Goal: Information Seeking & Learning: Learn about a topic

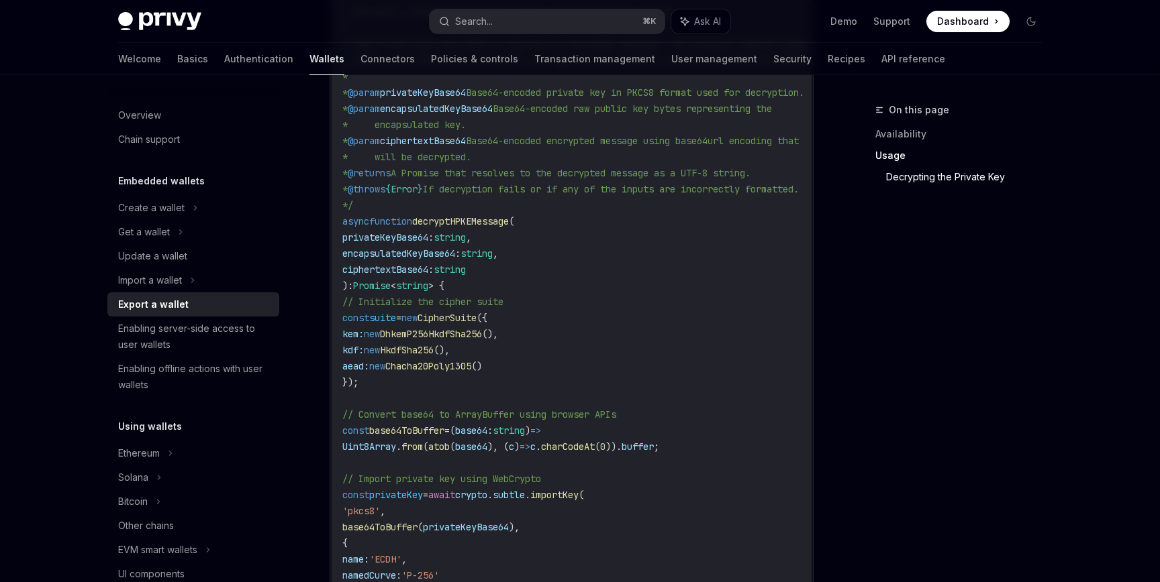
scroll to position [0, 1]
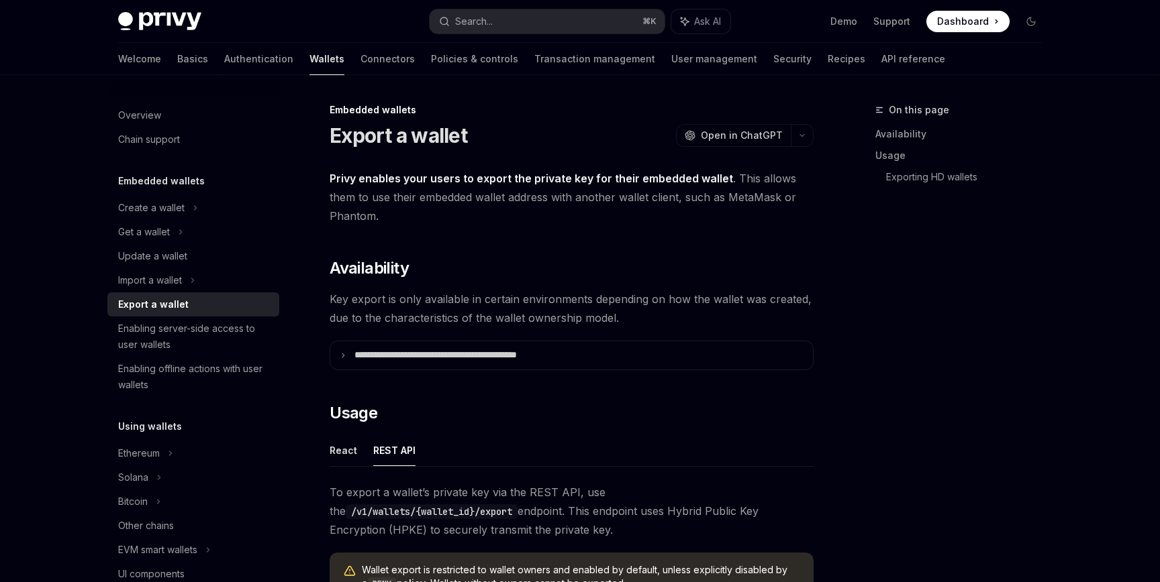
scroll to position [346, 0]
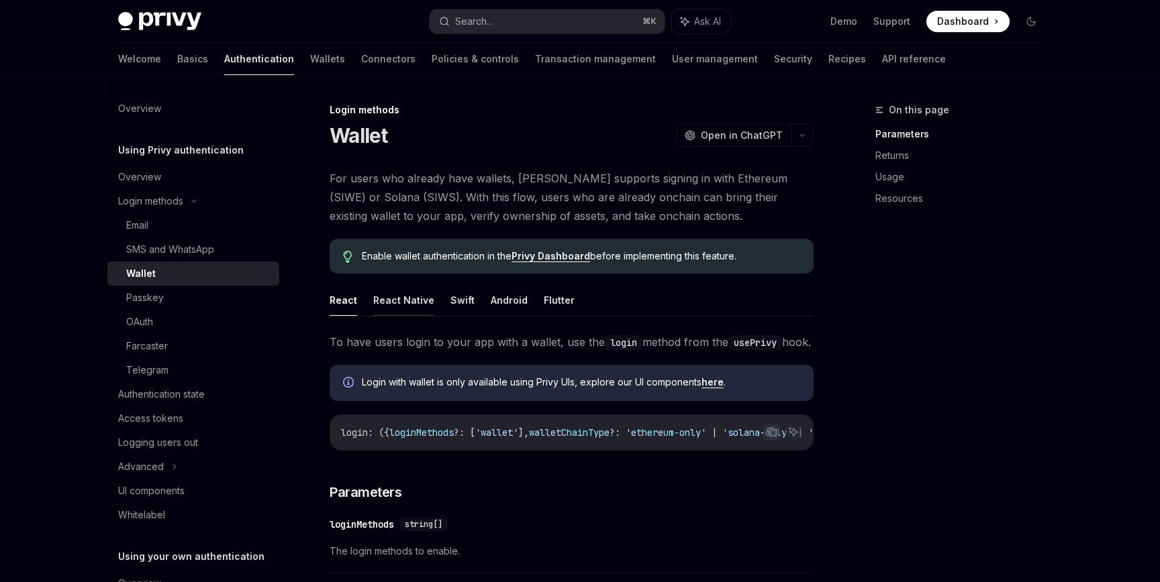
click at [393, 298] on button "React Native" at bounding box center [403, 301] width 61 height 32
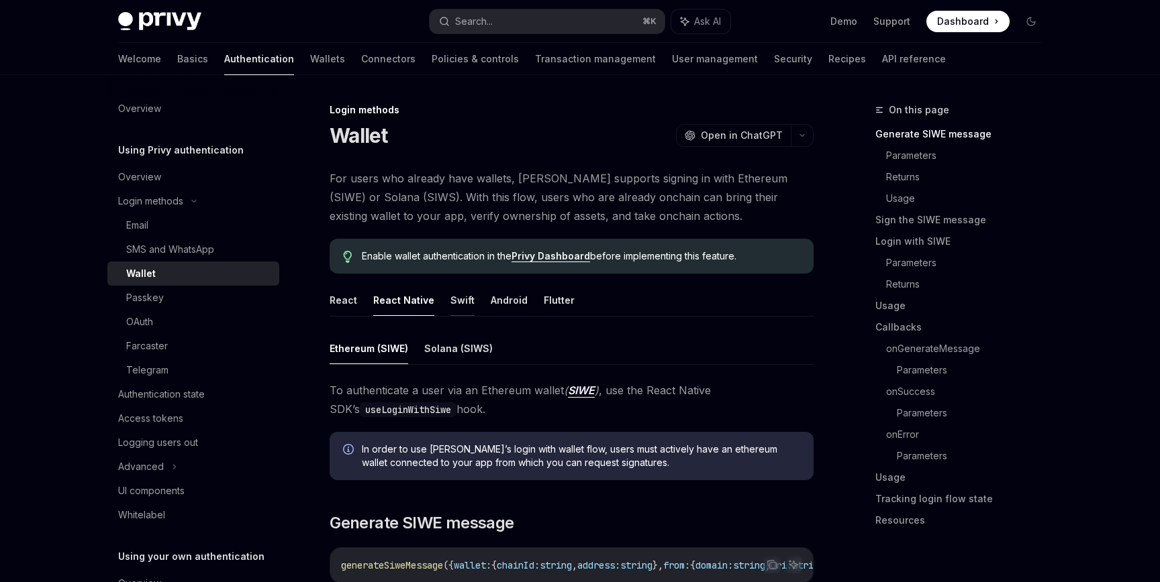
click at [458, 299] on button "Swift" at bounding box center [462, 301] width 24 height 32
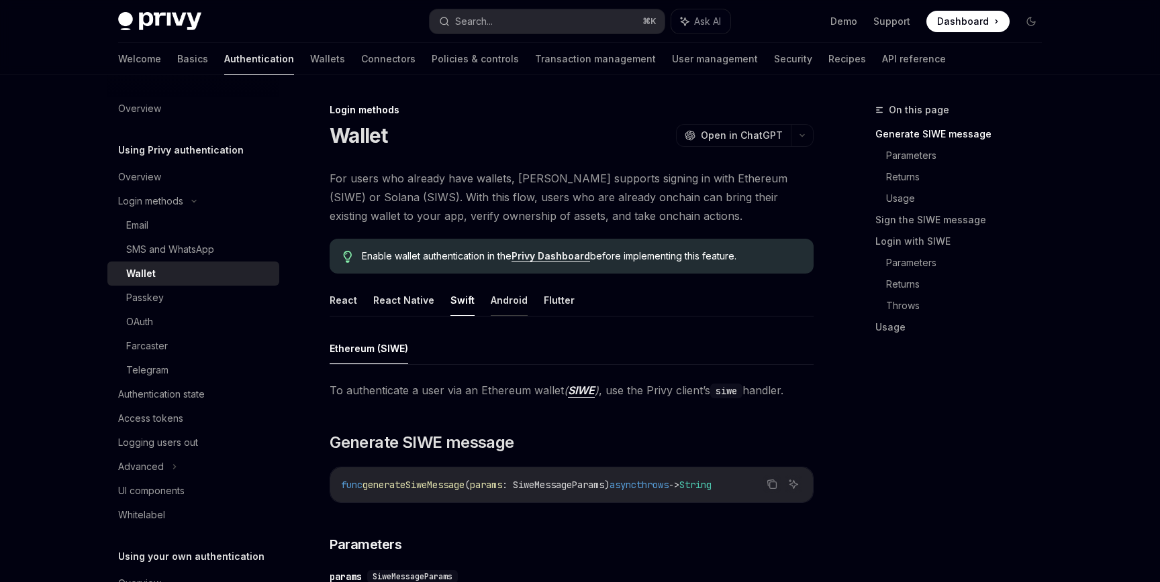
click at [491, 299] on button "Android" at bounding box center [509, 301] width 37 height 32
click at [457, 303] on button "Swift" at bounding box center [462, 301] width 24 height 32
click at [511, 313] on button "Android" at bounding box center [509, 301] width 37 height 32
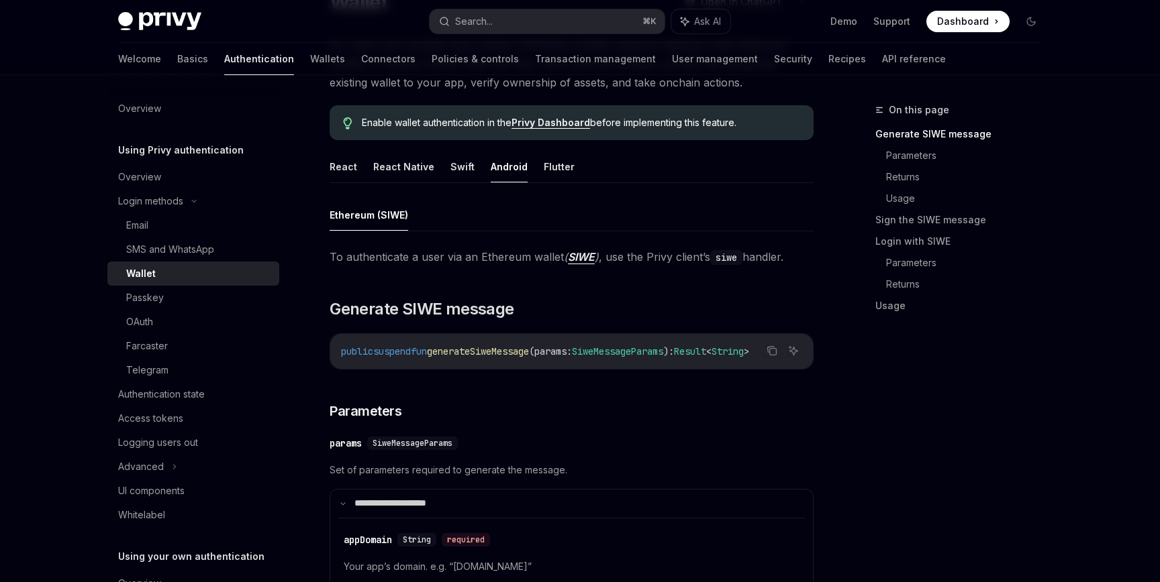
scroll to position [107, 0]
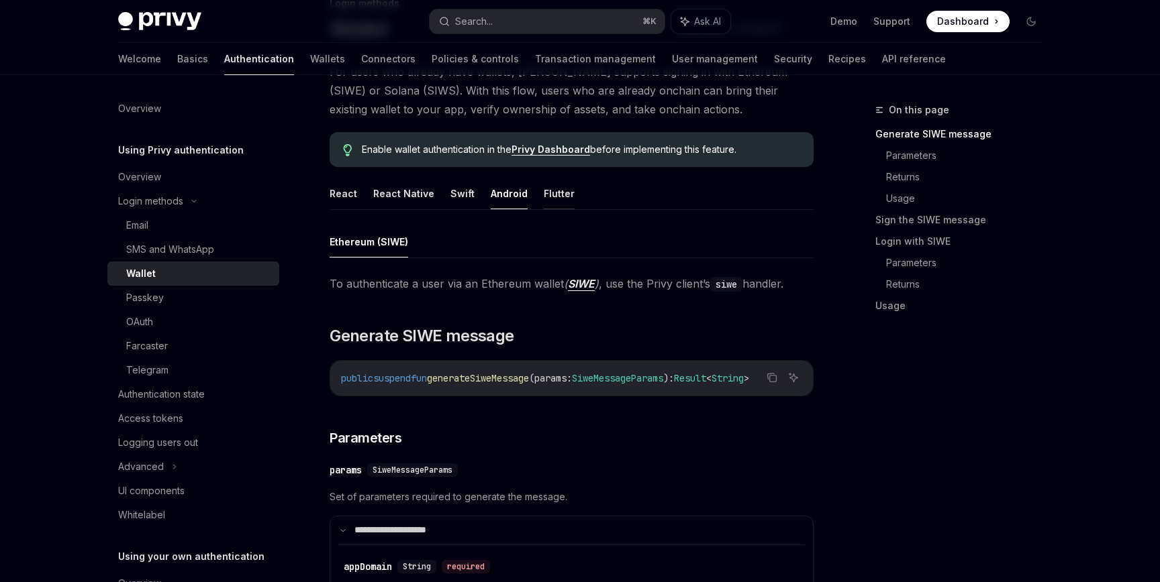
click at [544, 198] on button "Flutter" at bounding box center [559, 194] width 31 height 32
click at [402, 203] on button "React Native" at bounding box center [403, 194] width 61 height 32
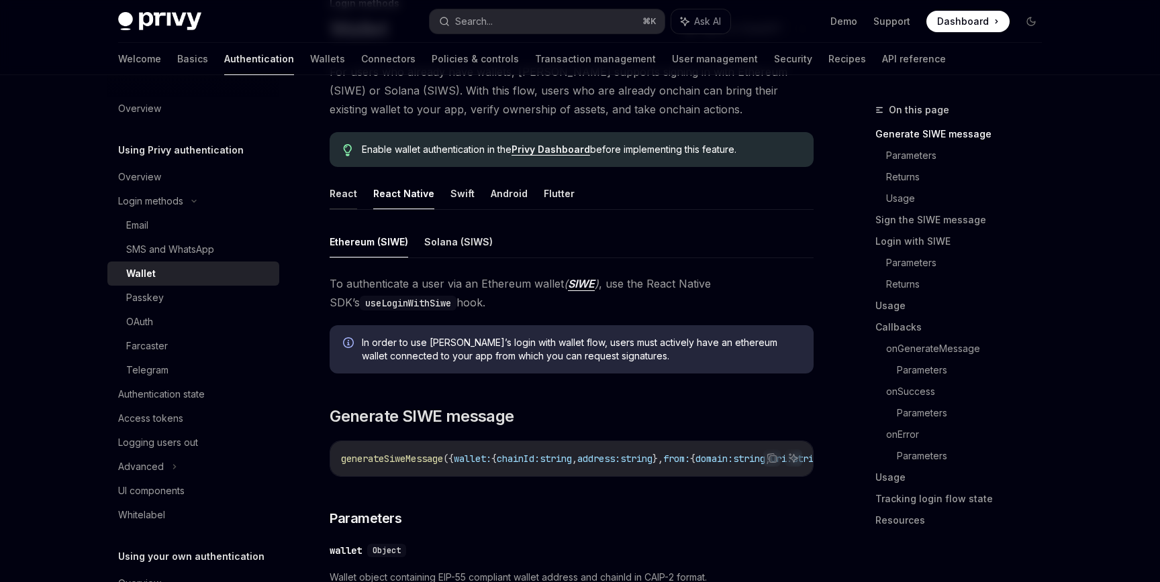
click at [346, 198] on button "React" at bounding box center [343, 194] width 28 height 32
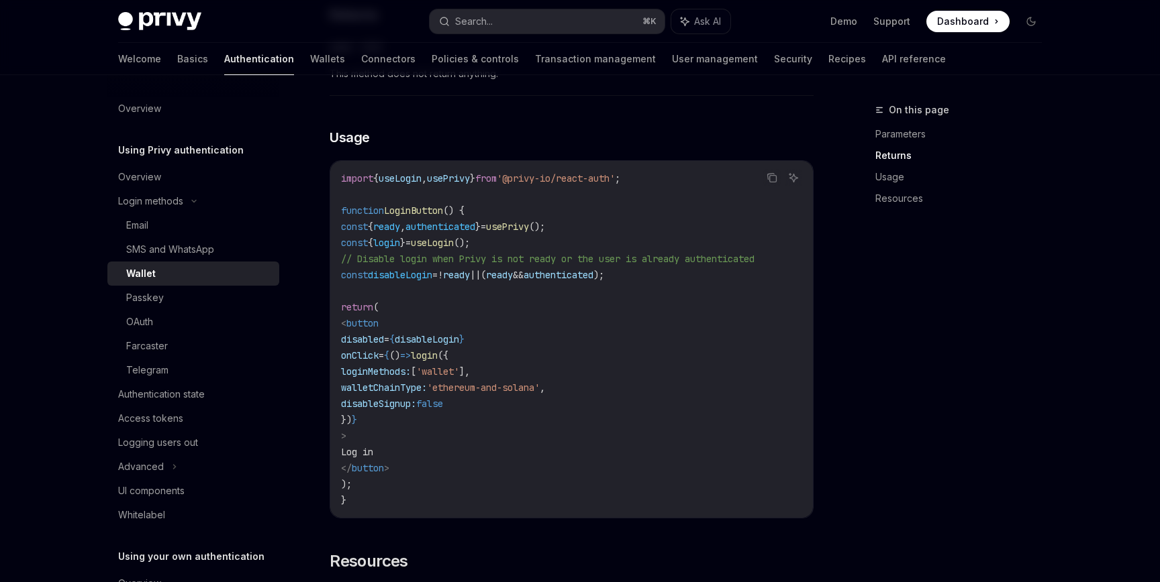
scroll to position [752, 0]
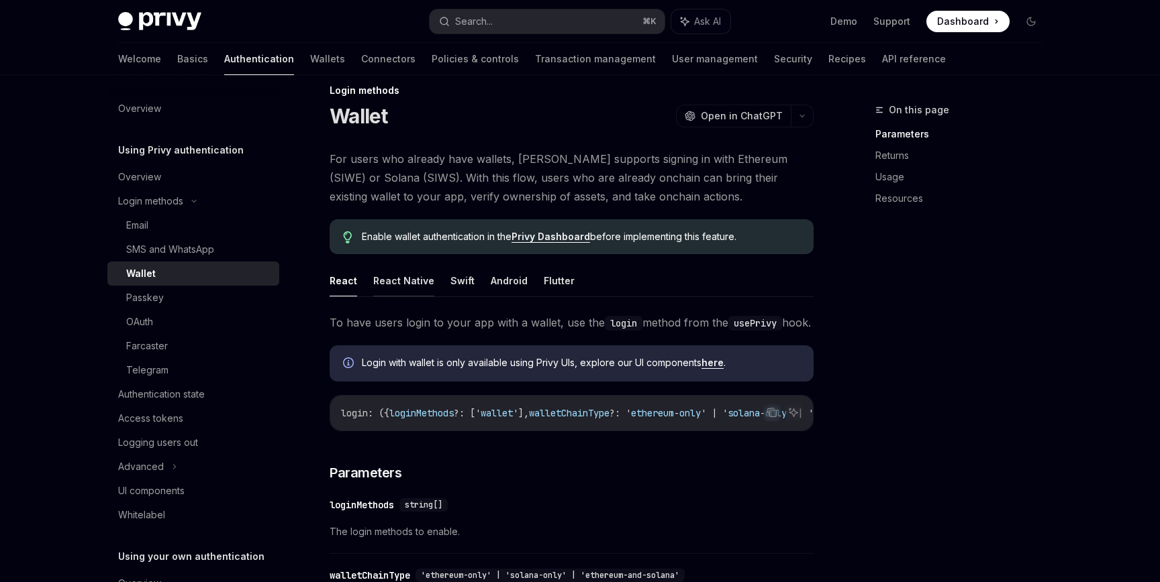
click at [394, 283] on button "React Native" at bounding box center [403, 281] width 61 height 32
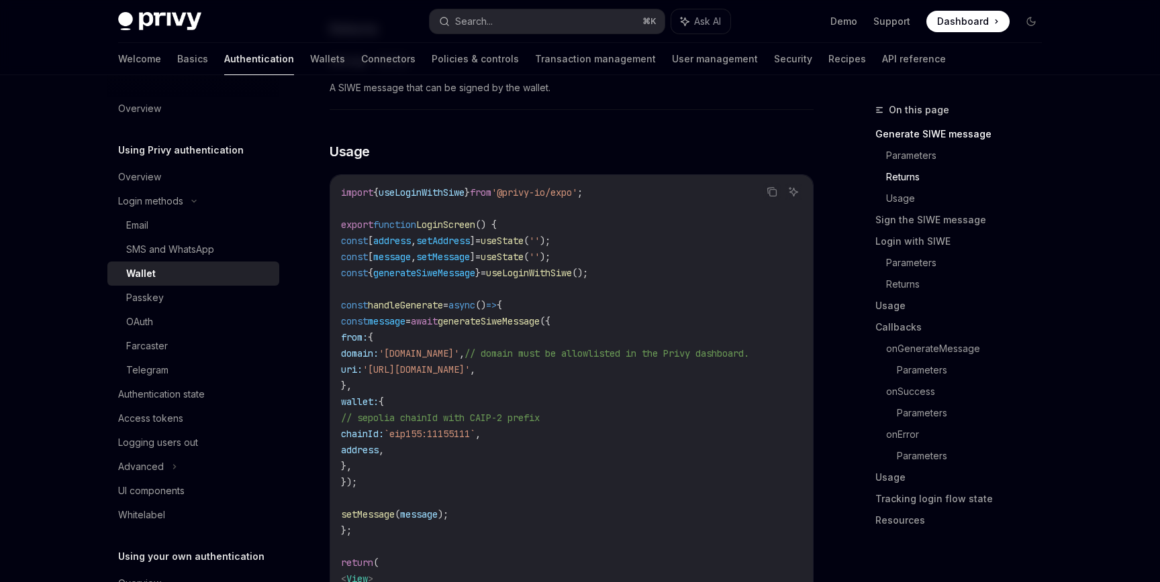
scroll to position [1164, 0]
click at [527, 329] on span "generateSiweMessage" at bounding box center [489, 323] width 102 height 12
copy span "generateSiweMessage"
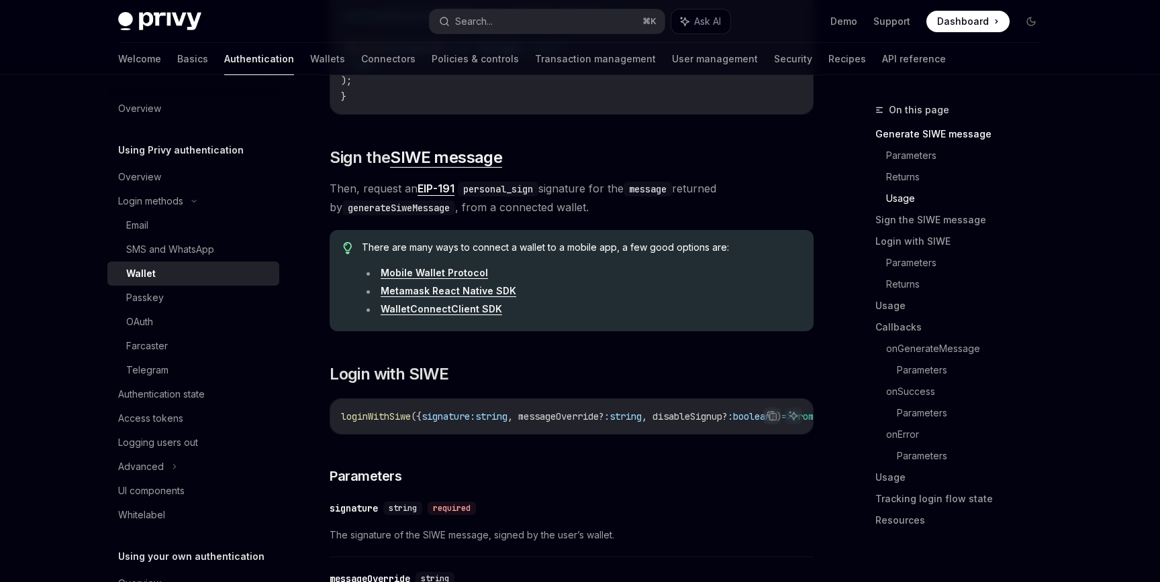
scroll to position [1860, 0]
click at [468, 313] on link "WalletConnectClient SDK" at bounding box center [440, 307] width 121 height 12
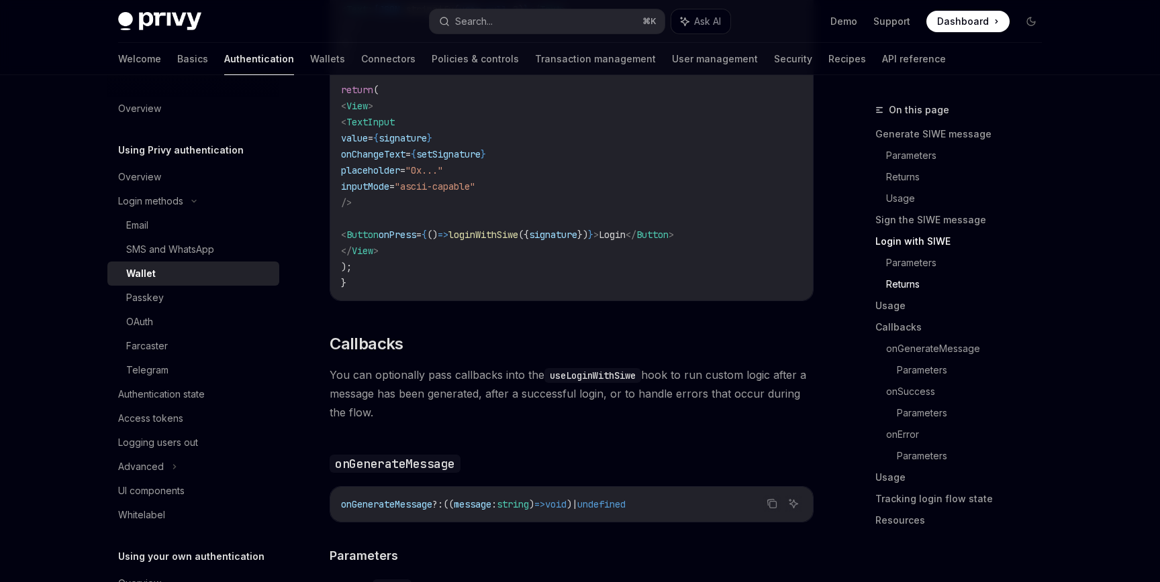
scroll to position [2976, 0]
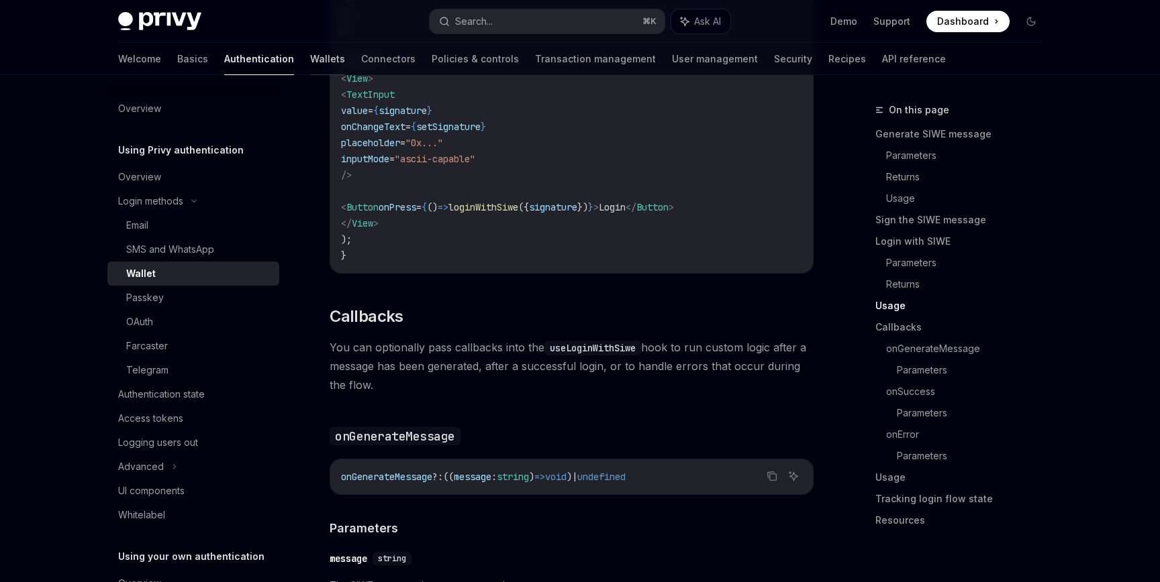
click at [310, 66] on link "Wallets" at bounding box center [327, 59] width 35 height 32
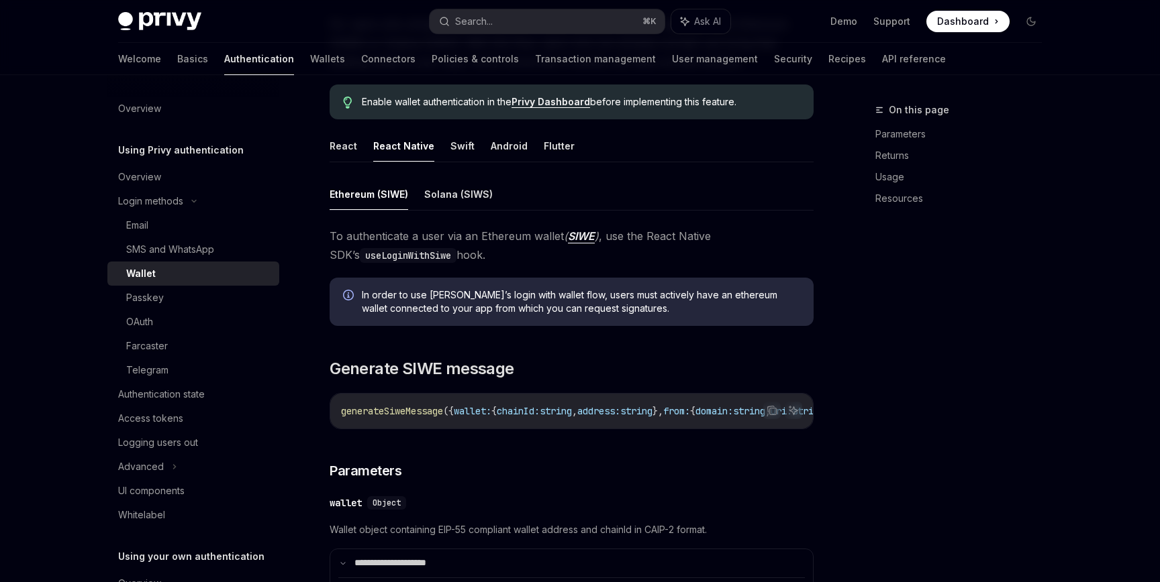
scroll to position [196, 0]
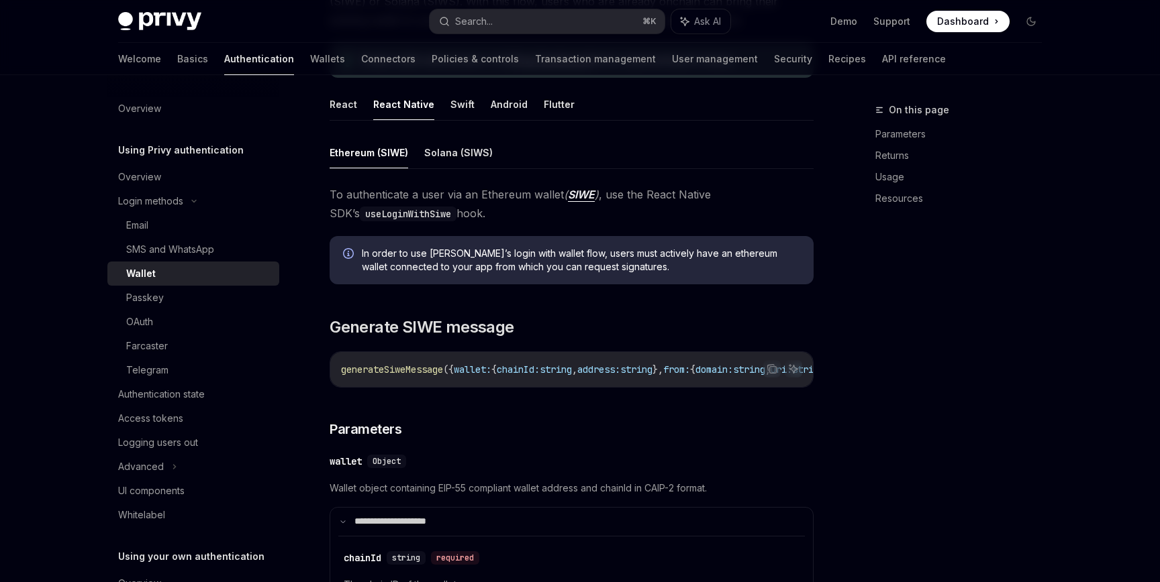
click at [180, 272] on div "Wallet" at bounding box center [198, 274] width 145 height 16
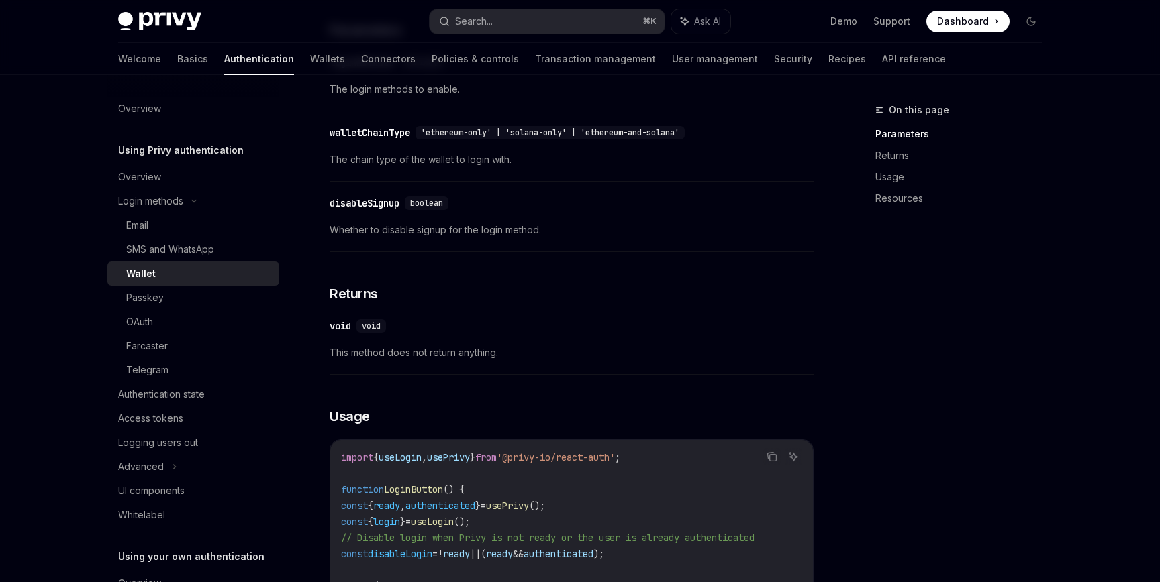
scroll to position [575, 0]
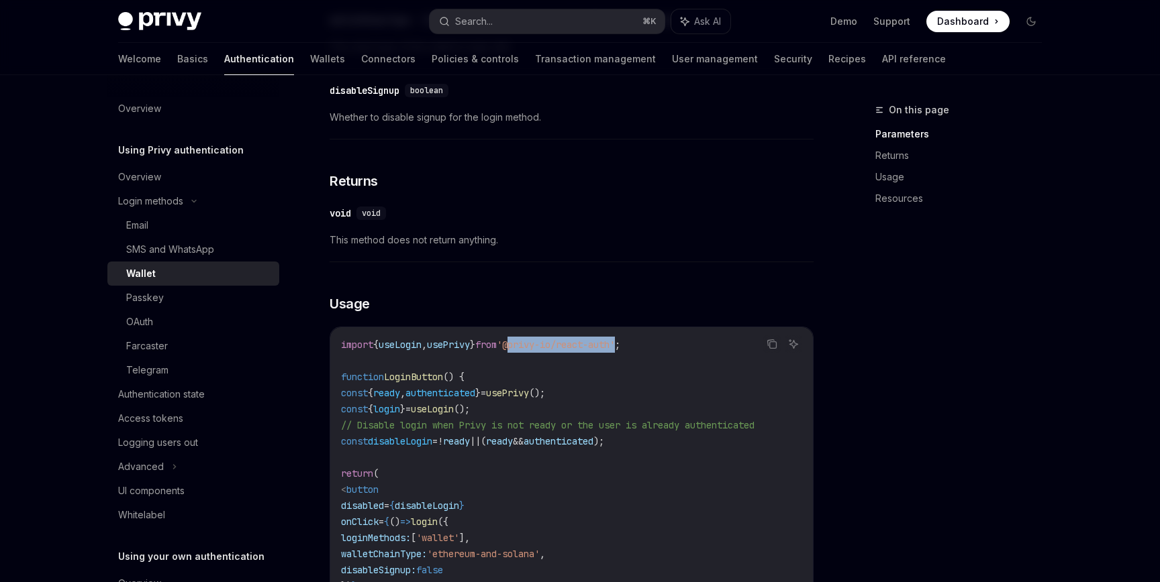
drag, startPoint x: 545, startPoint y: 368, endPoint x: 654, endPoint y: 367, distance: 108.7
click at [615, 351] on span "'@privy-io/react-auth'" at bounding box center [556, 345] width 118 height 12
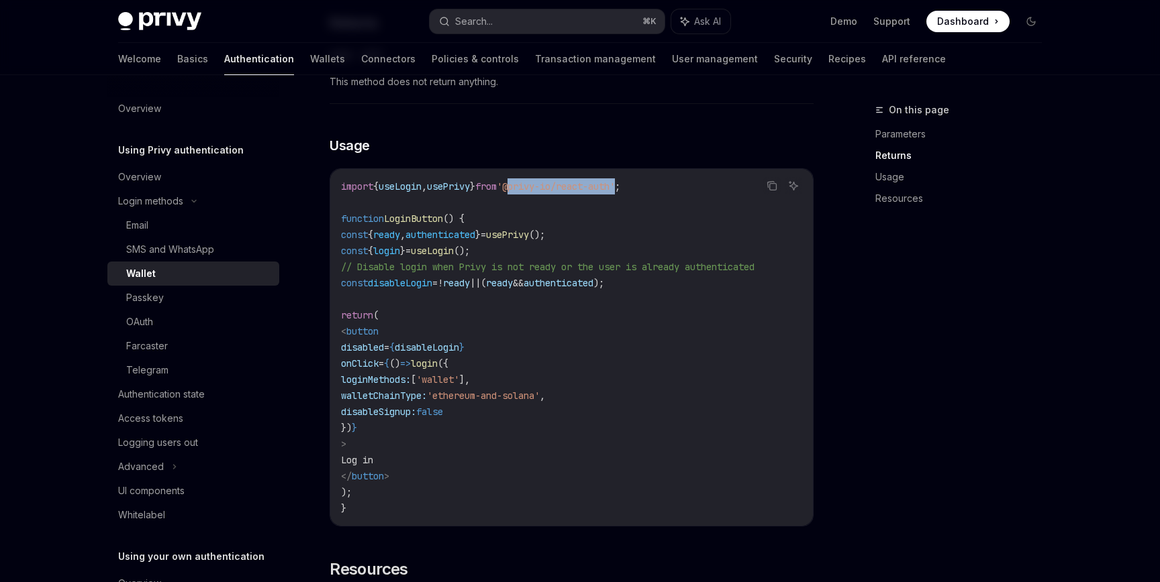
scroll to position [702, 0]
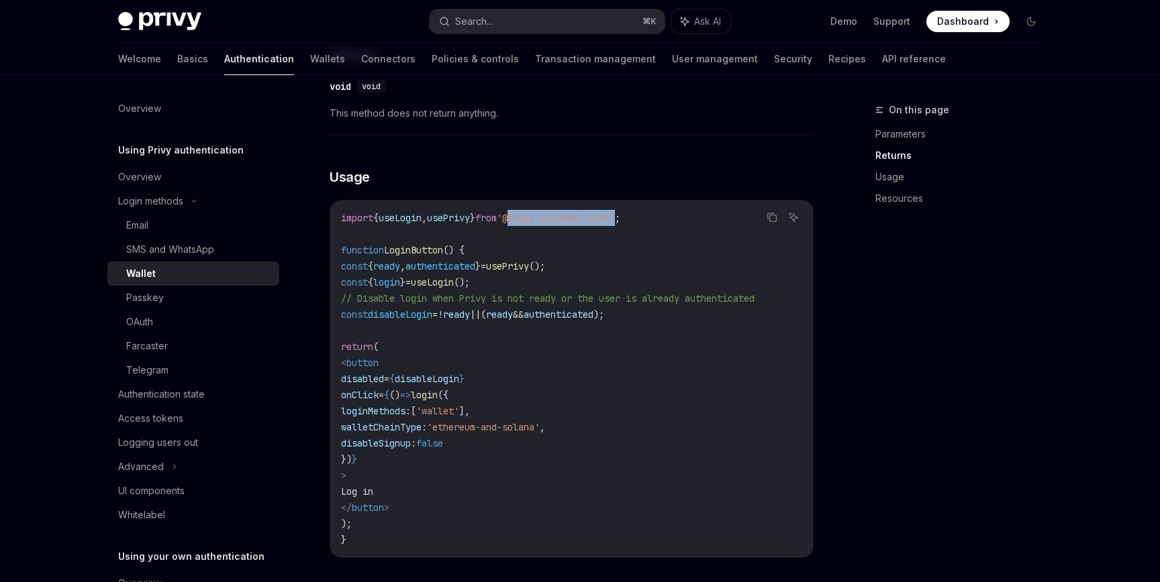
copy span "@privy-io/react-auth"
click at [204, 396] on div "Authentication state" at bounding box center [161, 395] width 87 height 16
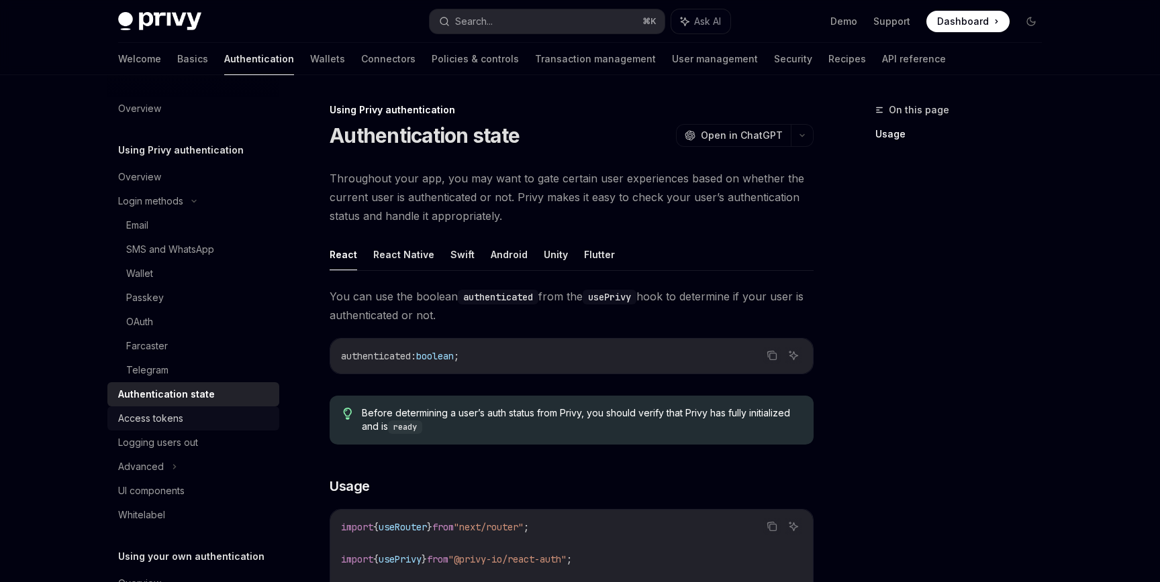
click at [194, 427] on link "Access tokens" at bounding box center [193, 419] width 172 height 24
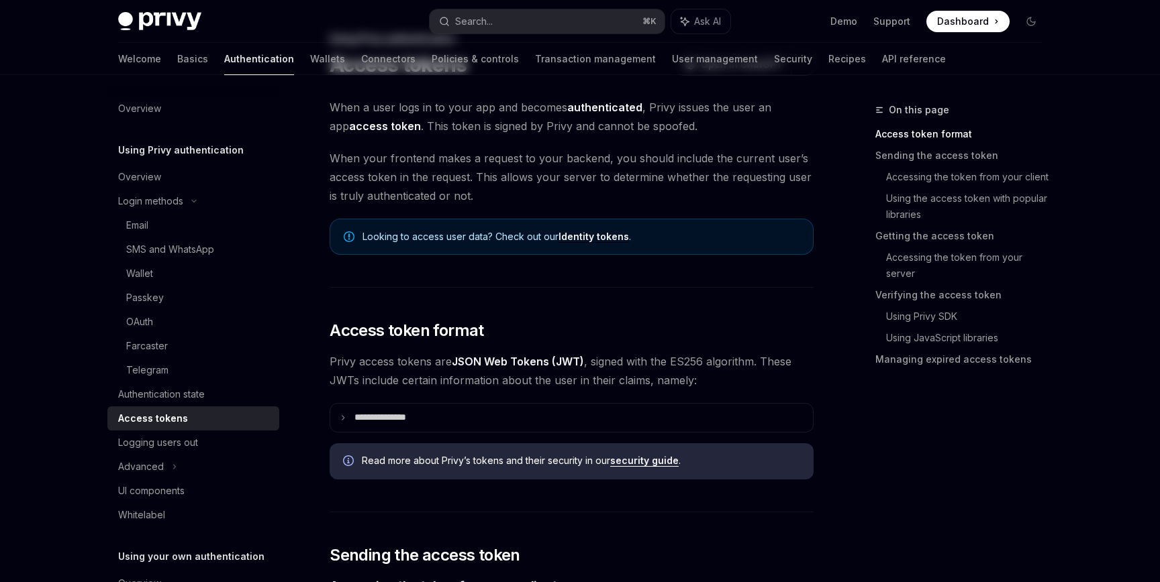
scroll to position [115, 0]
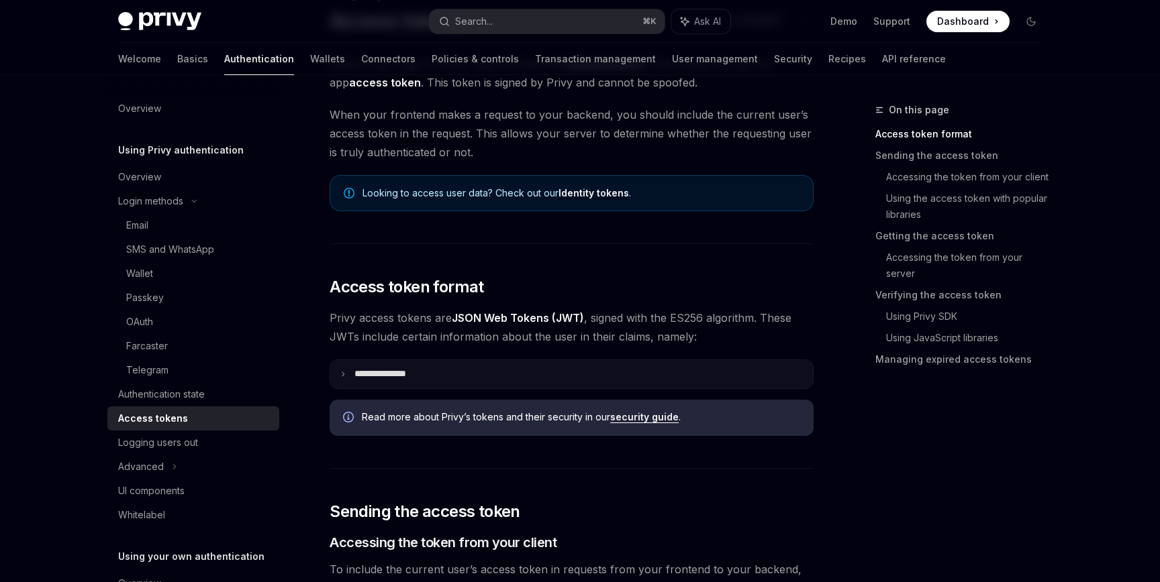
click at [389, 380] on summary "**********" at bounding box center [571, 374] width 483 height 28
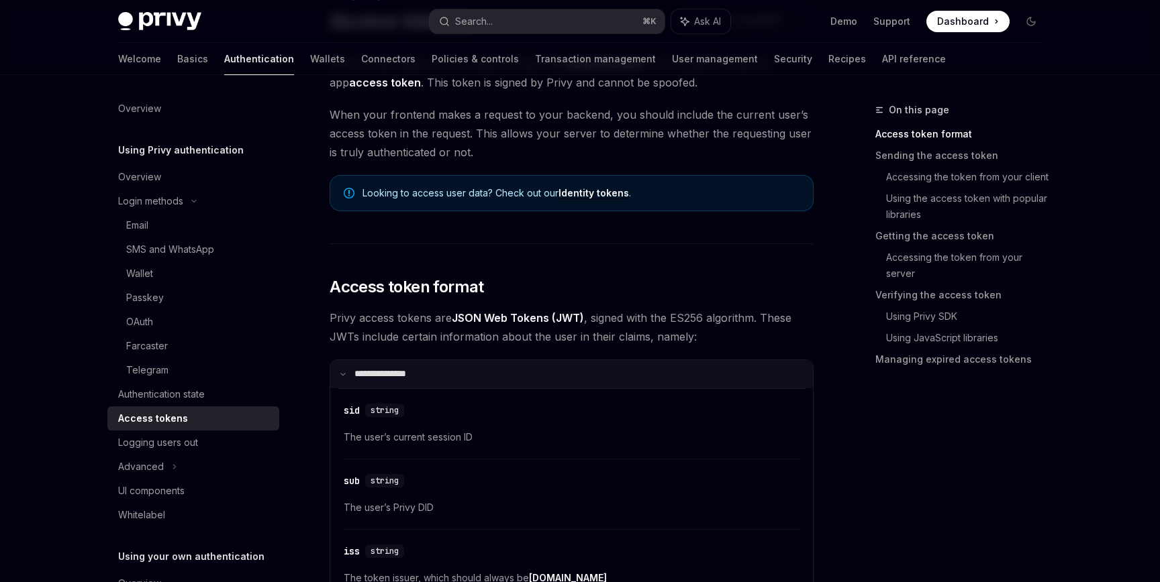
click at [388, 370] on p "**********" at bounding box center [388, 374] width 68 height 12
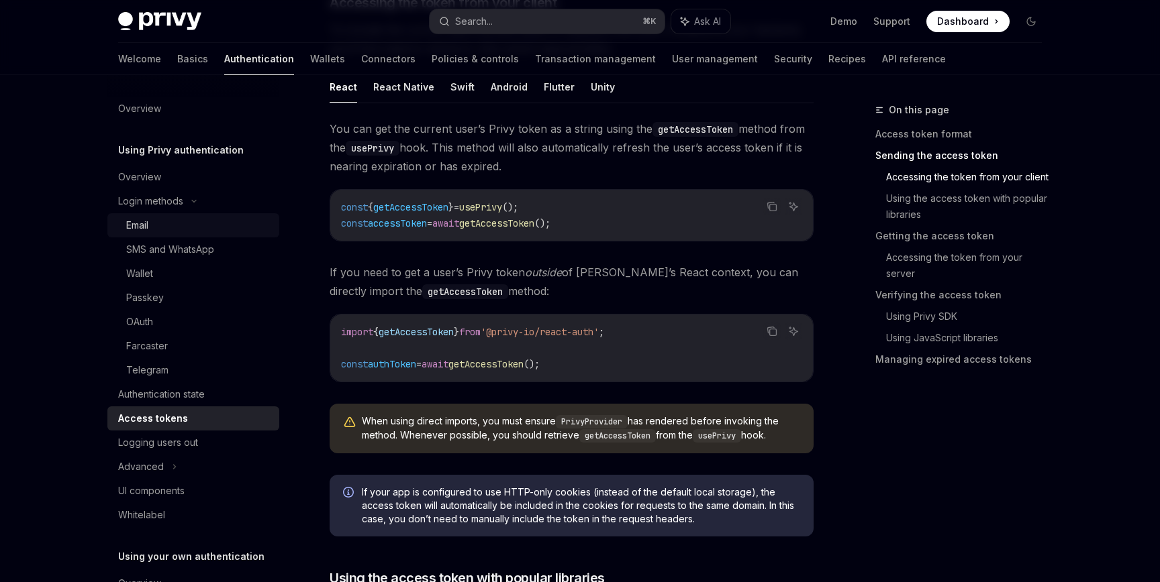
scroll to position [599, 0]
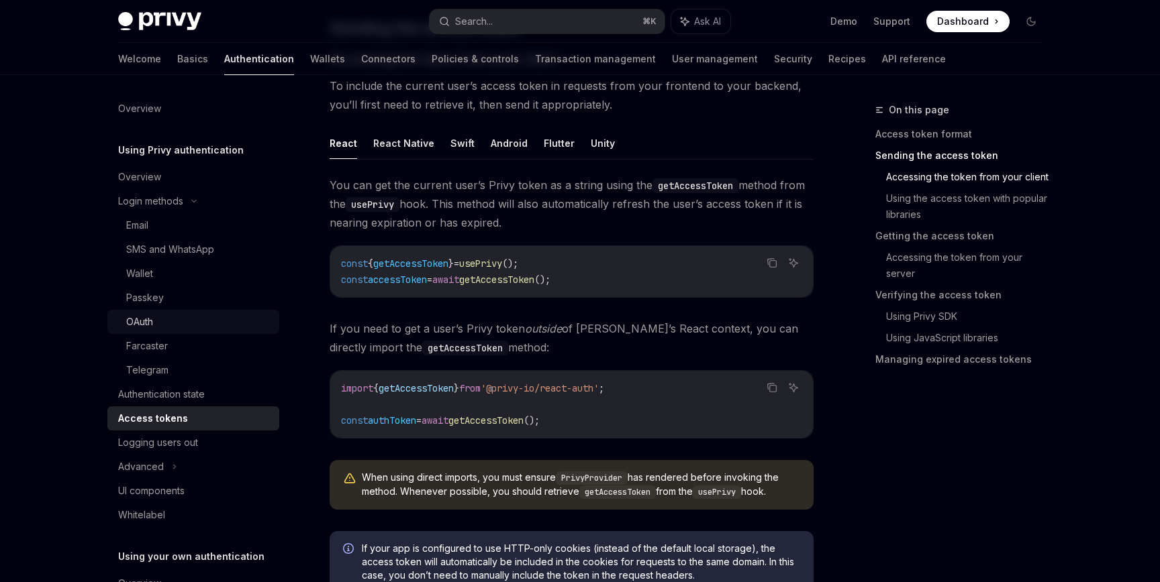
click at [187, 315] on div "OAuth" at bounding box center [198, 322] width 145 height 16
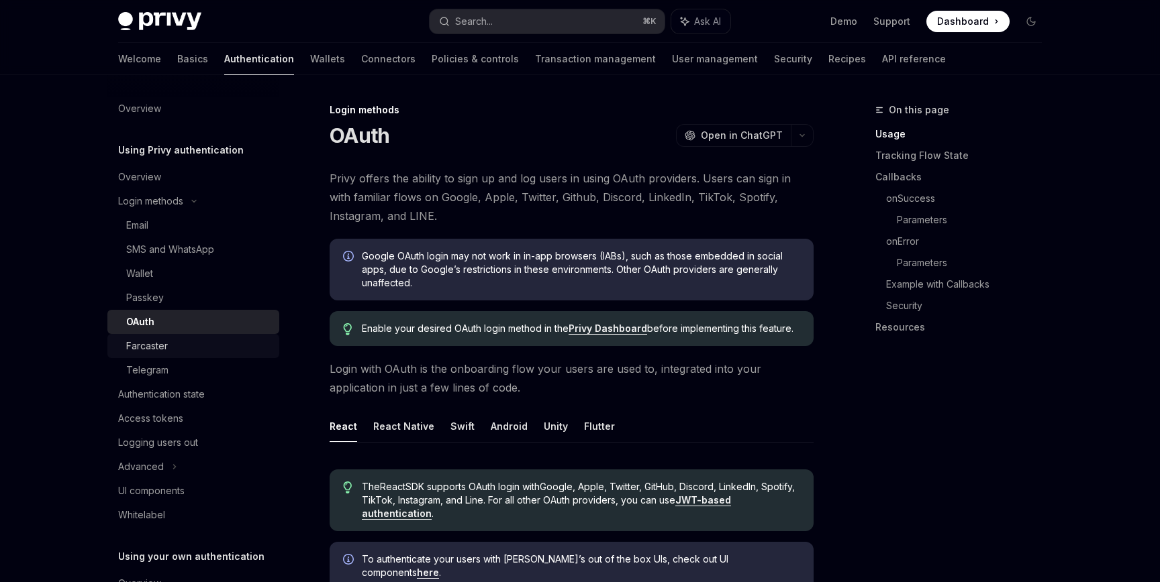
click at [195, 350] on div "Farcaster" at bounding box center [198, 346] width 145 height 16
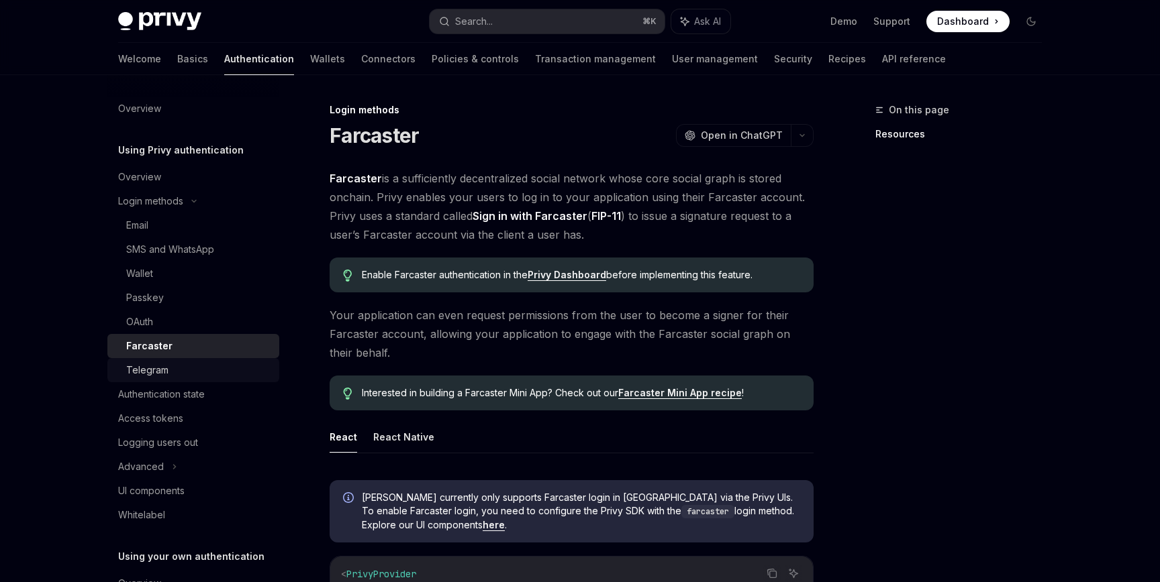
click at [190, 374] on div "Telegram" at bounding box center [198, 370] width 145 height 16
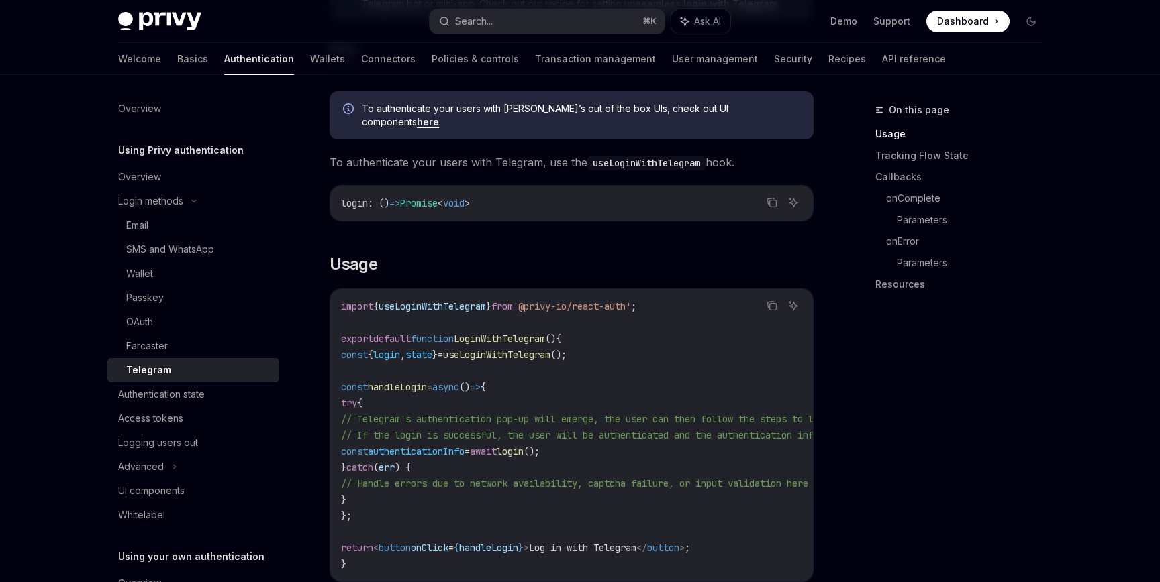
scroll to position [431, 0]
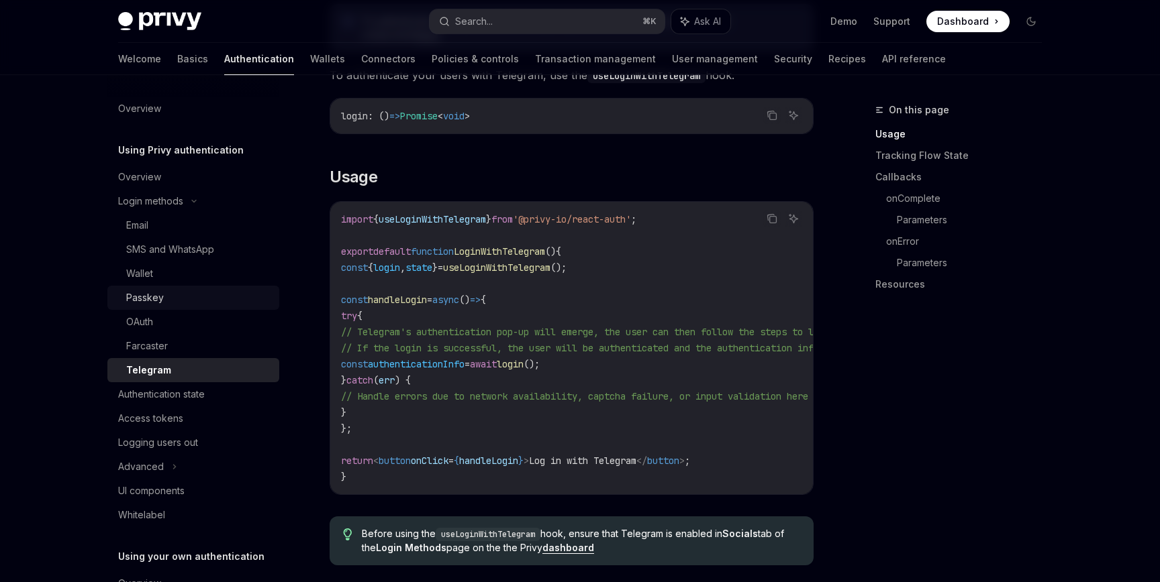
click at [196, 300] on div "Passkey" at bounding box center [198, 298] width 145 height 16
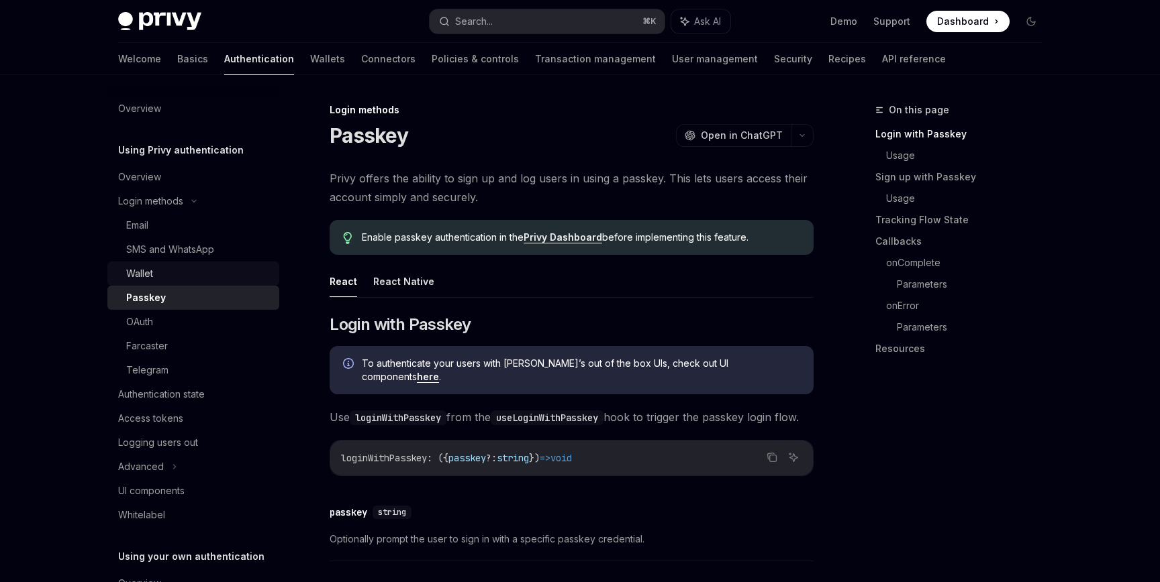
click at [189, 271] on div "Wallet" at bounding box center [198, 274] width 145 height 16
type textarea "*"
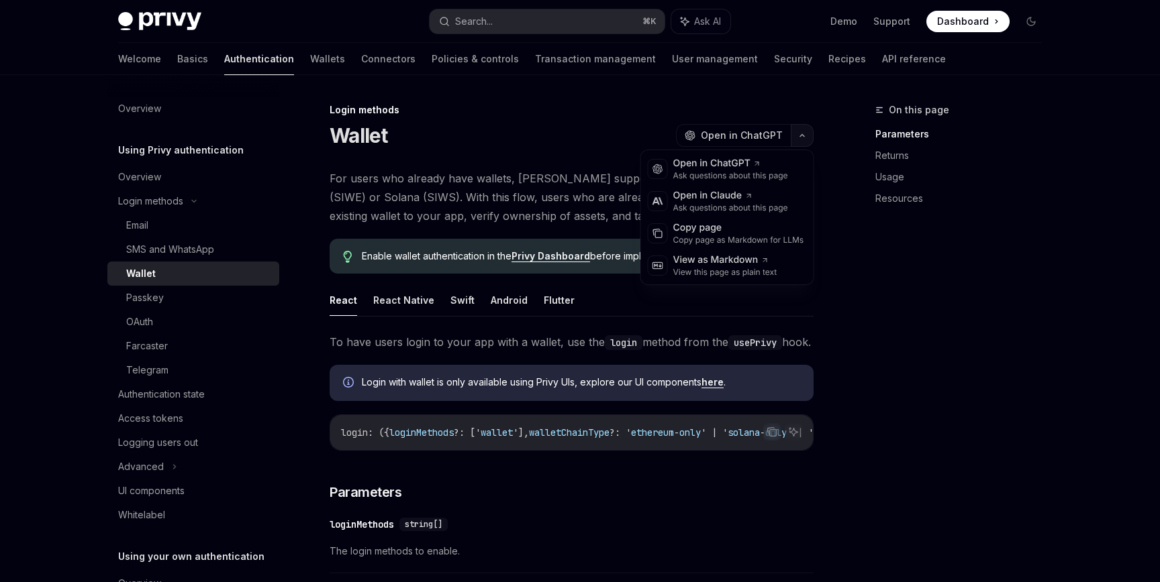
click at [808, 139] on button "button" at bounding box center [802, 135] width 23 height 23
click at [732, 191] on div "Open in Claude" at bounding box center [730, 195] width 115 height 13
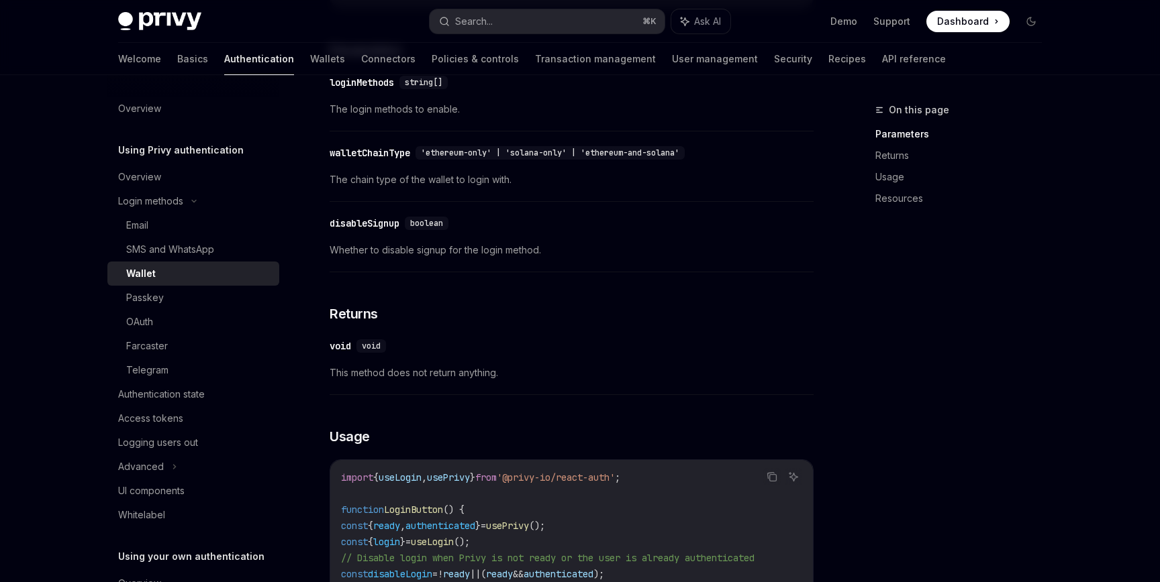
click at [456, 188] on span "The chain type of the wallet to login with." at bounding box center [571, 180] width 484 height 16
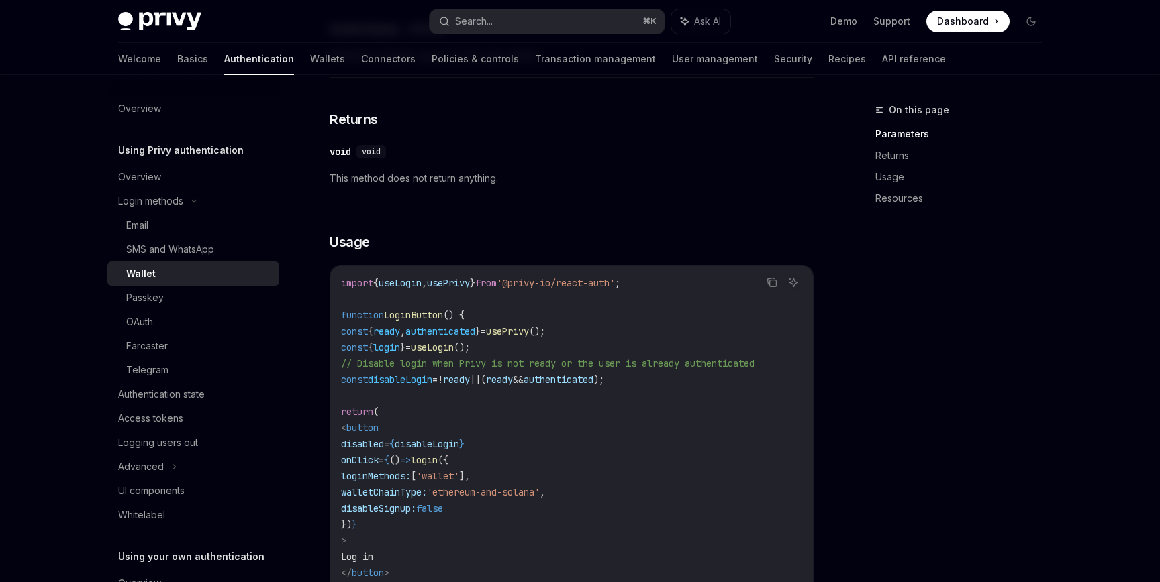
scroll to position [653, 0]
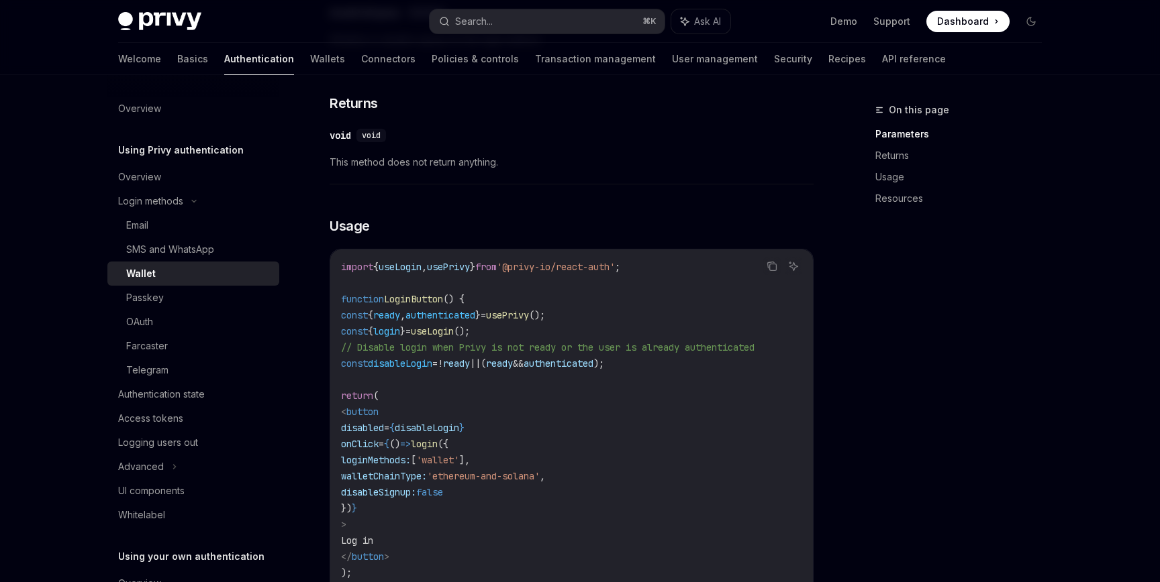
click at [456, 185] on div "​ void void This method does not return anything." at bounding box center [571, 153] width 484 height 64
click at [592, 19] on button "Search... ⌘ K" at bounding box center [546, 21] width 235 height 24
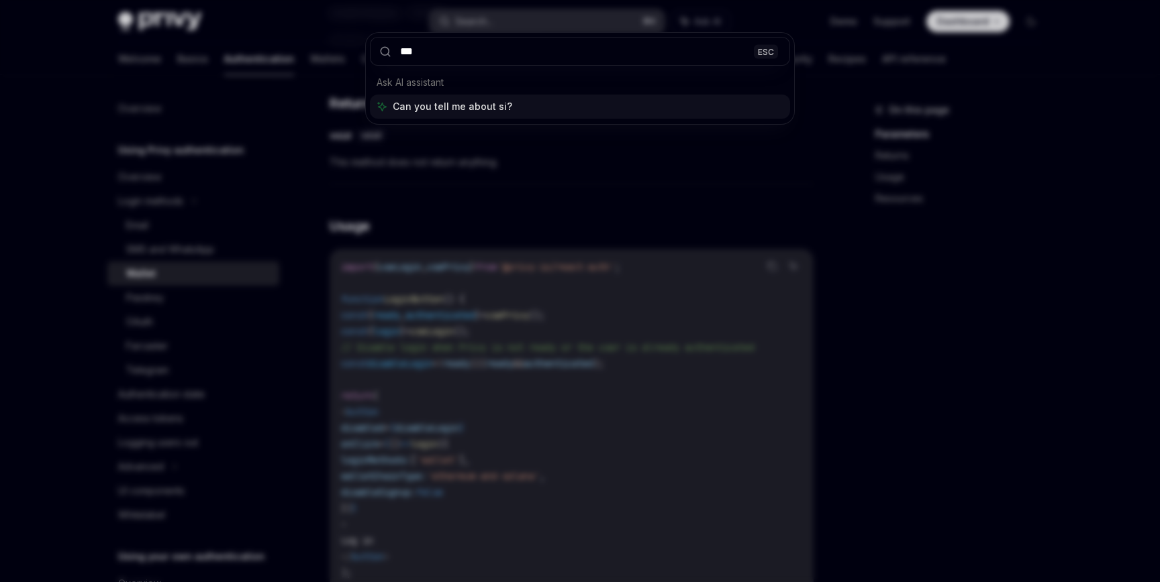
type input "****"
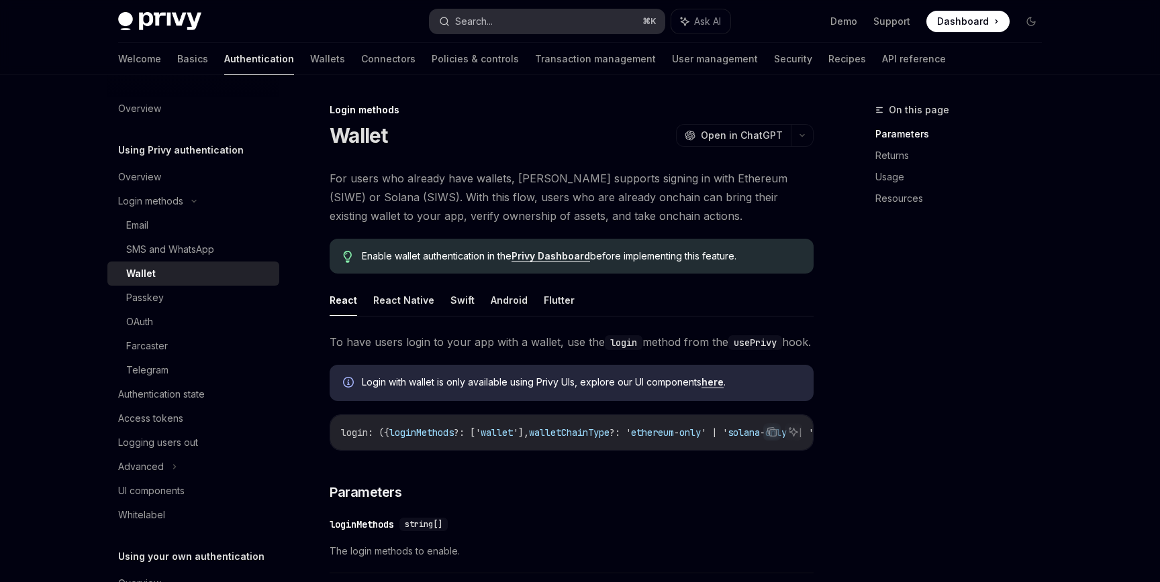
click at [494, 25] on button "Search... ⌘ K" at bounding box center [546, 21] width 235 height 24
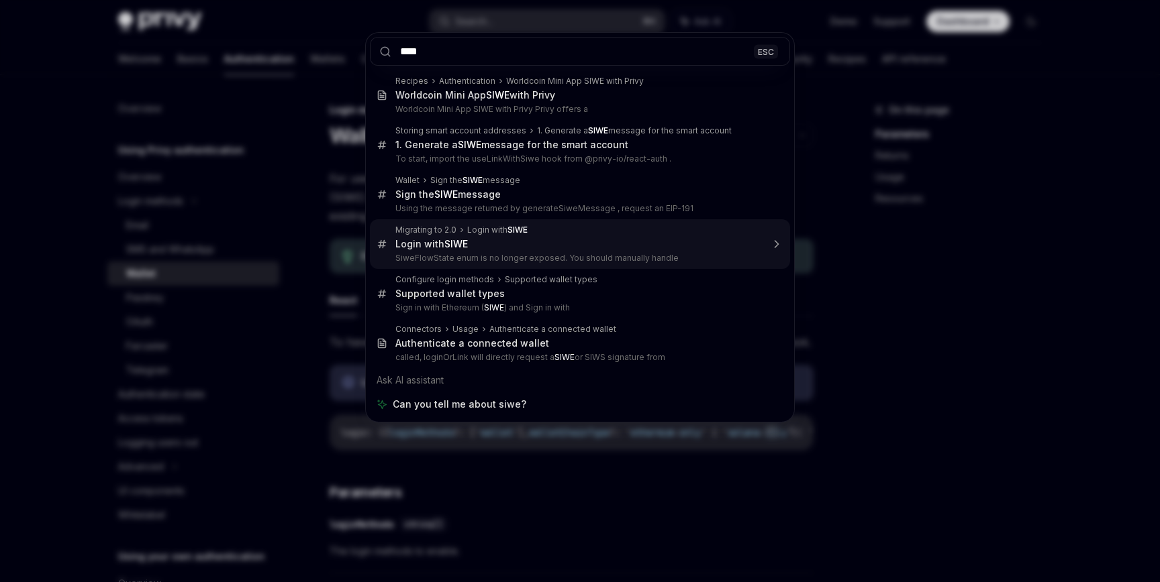
type input "*"
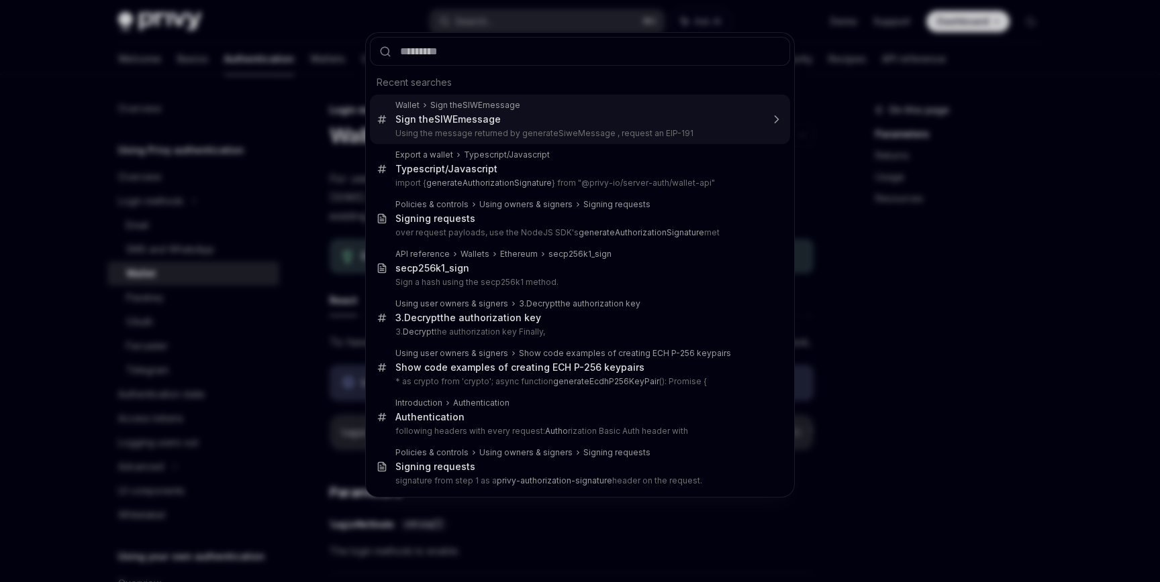
type input "****"
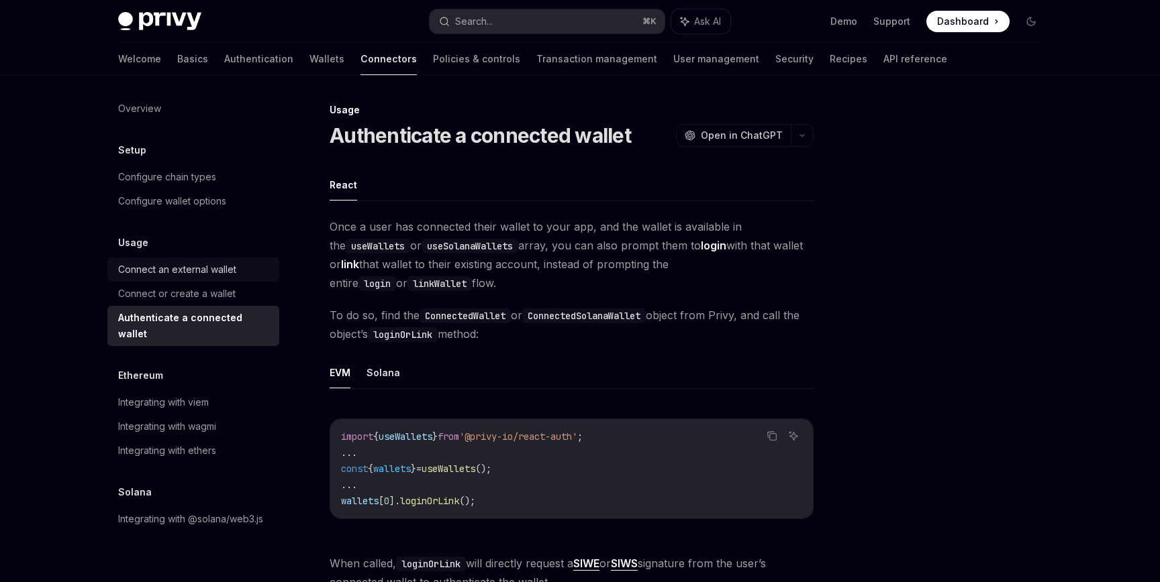
click at [249, 270] on div "Connect an external wallet" at bounding box center [194, 270] width 153 height 16
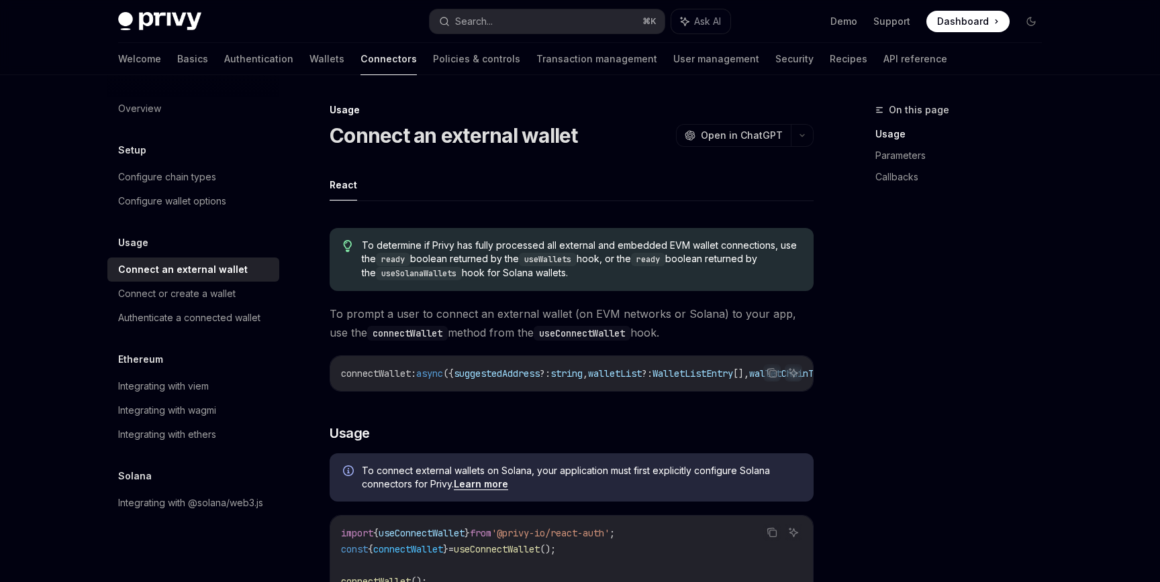
type textarea "*"
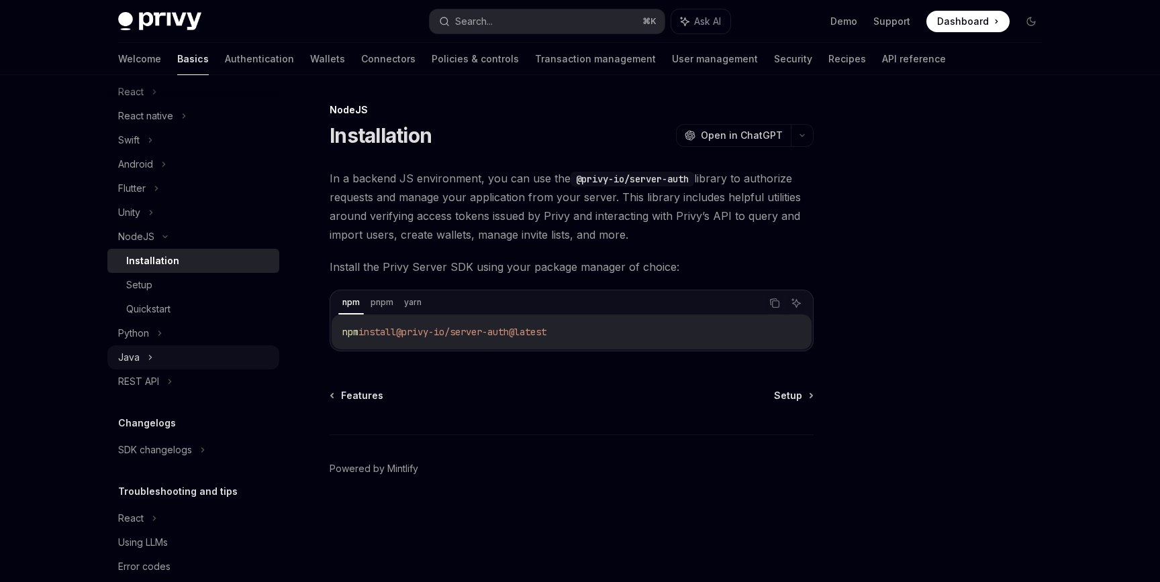
scroll to position [204, 0]
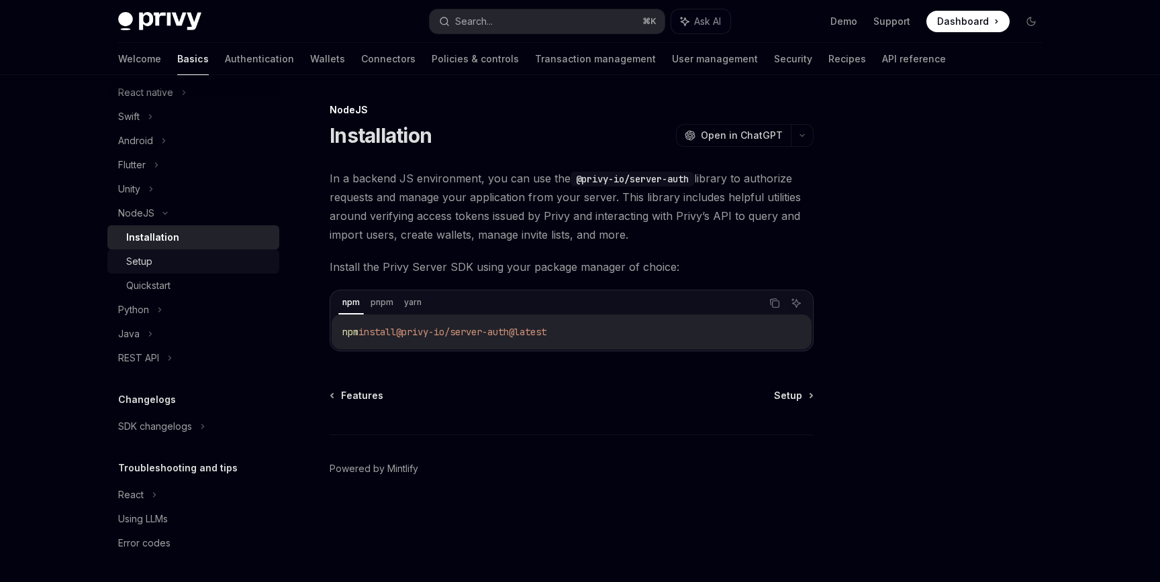
click at [172, 256] on div "Setup" at bounding box center [198, 262] width 145 height 16
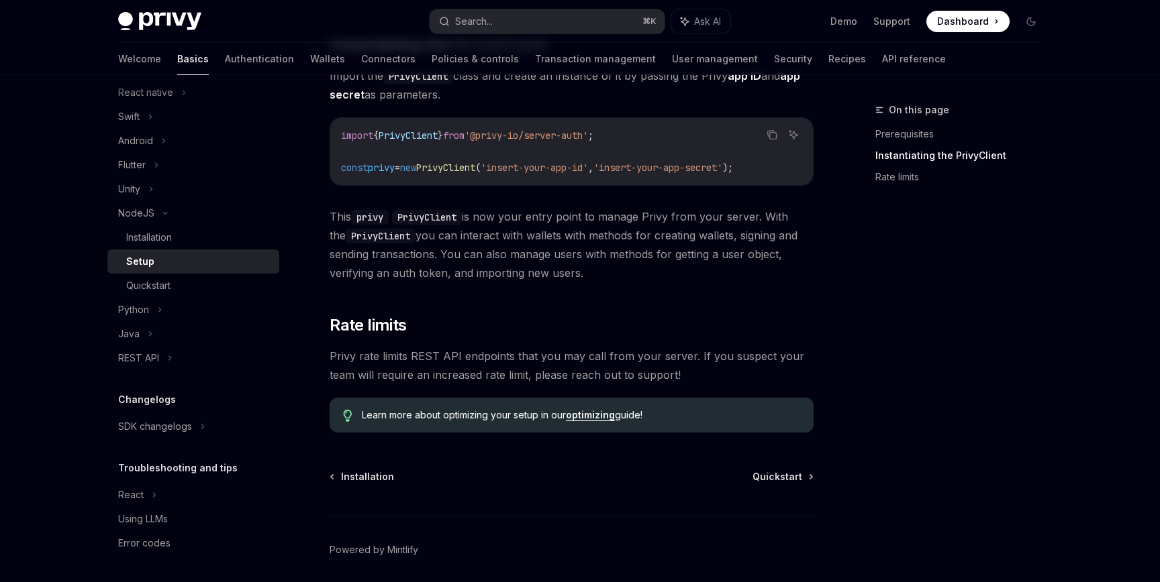
scroll to position [324, 0]
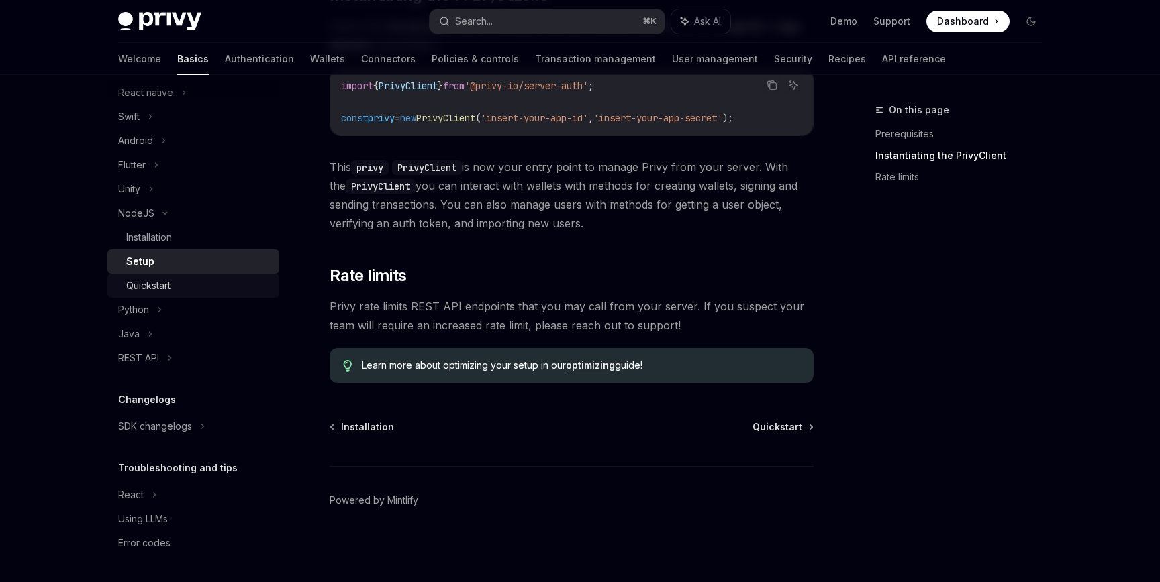
click at [222, 287] on div "Quickstart" at bounding box center [198, 286] width 145 height 16
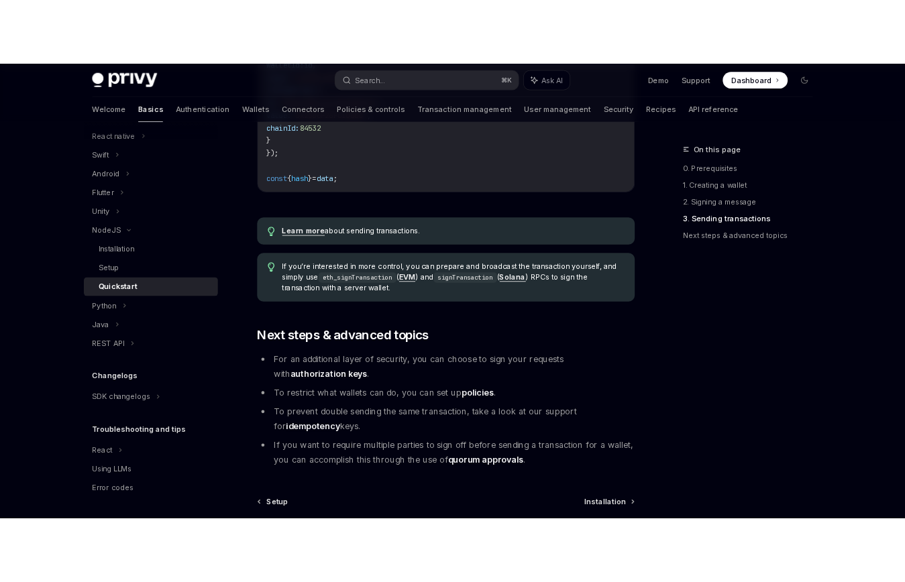
scroll to position [1422, 0]
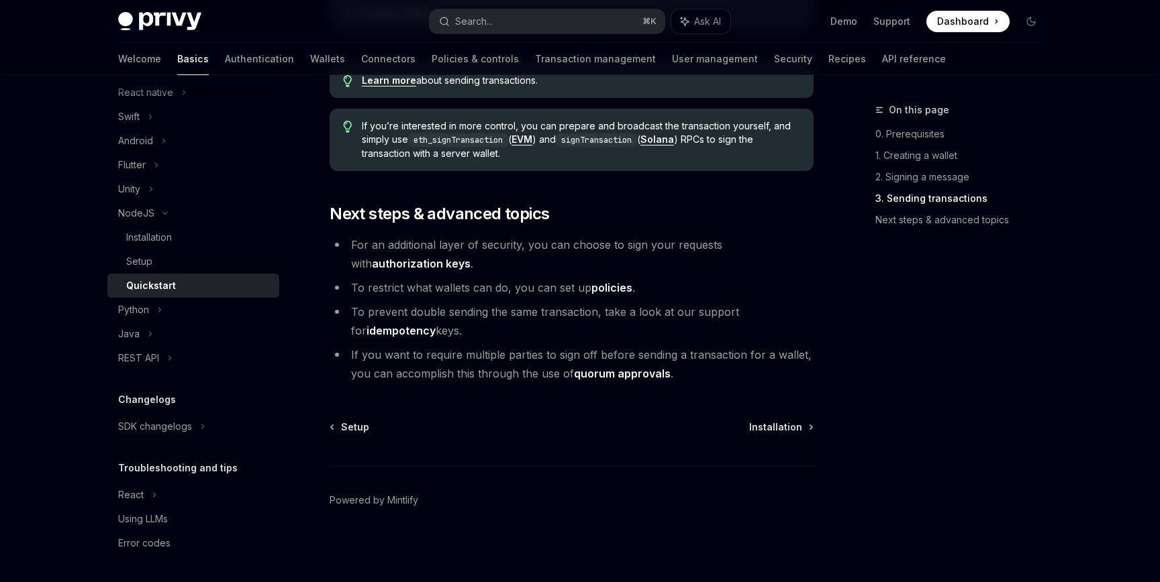
type textarea "*"
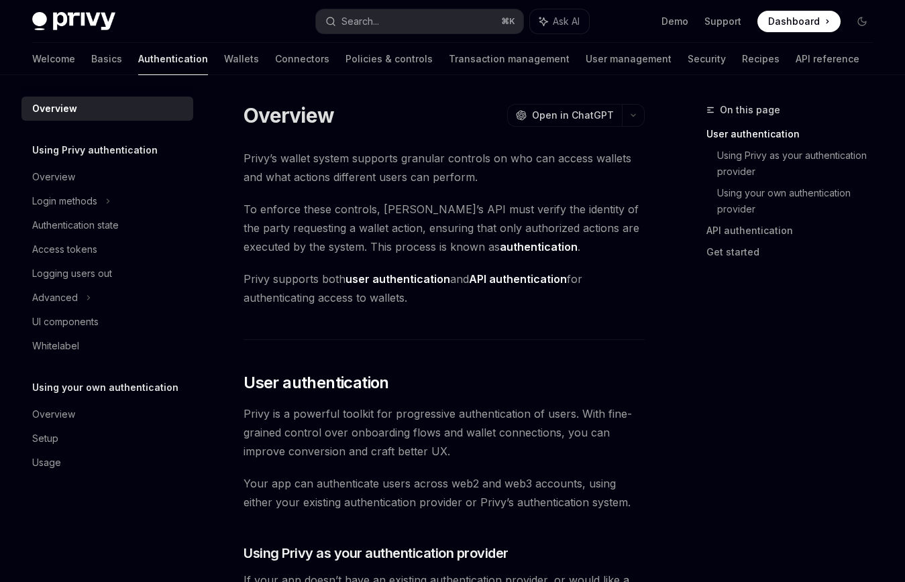
click at [464, 1] on div "Privy Docs home page Search... ⌘ K Ask AI Demo Support Dashboard Dashboard Sear…" at bounding box center [452, 21] width 841 height 43
click at [461, 15] on button "Search... ⌘ K" at bounding box center [419, 21] width 207 height 24
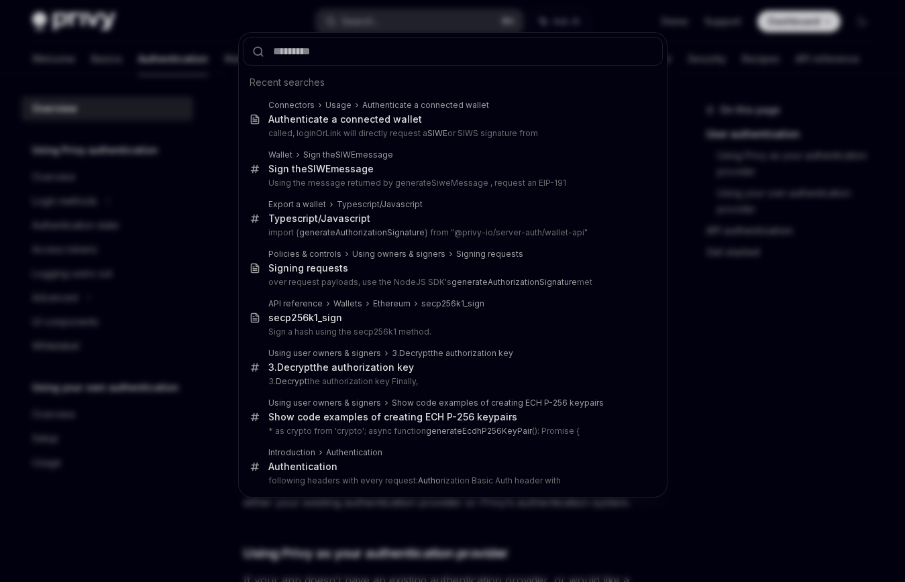
type input "**********"
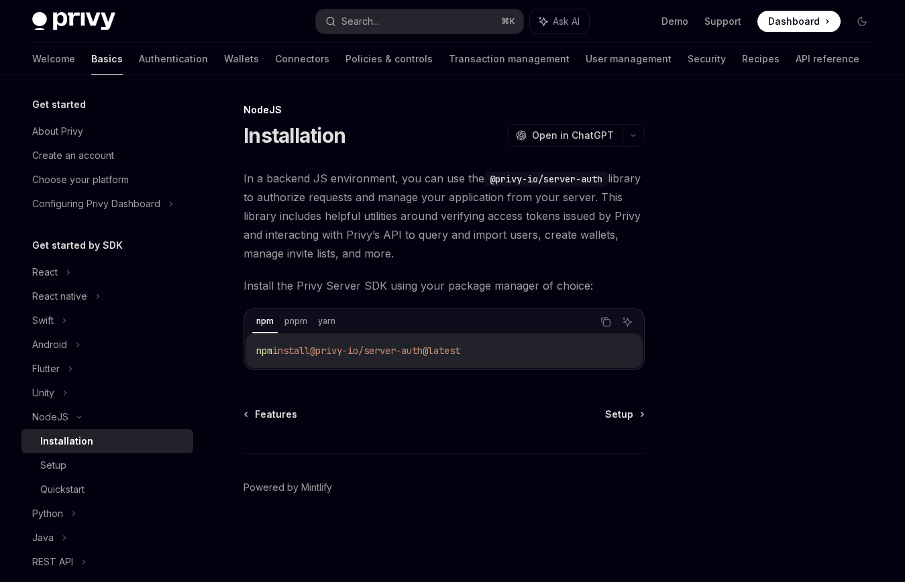
type textarea "*"
